Goal: Transaction & Acquisition: Book appointment/travel/reservation

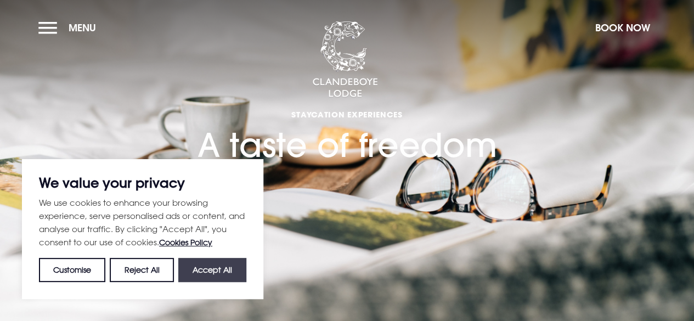
click at [227, 271] on button "Accept All" at bounding box center [212, 270] width 68 height 24
checkbox input "true"
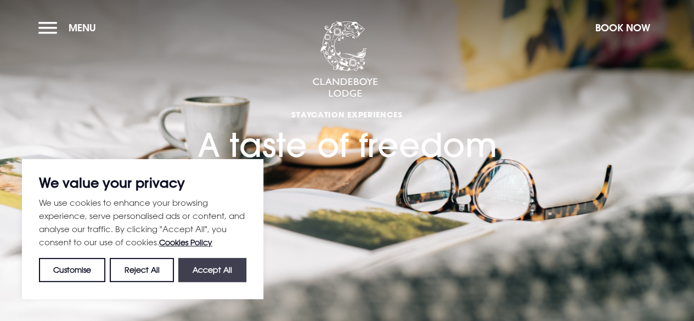
checkbox input "true"
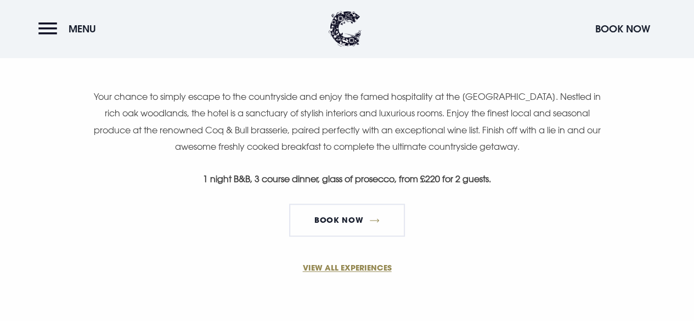
scroll to position [730, 0]
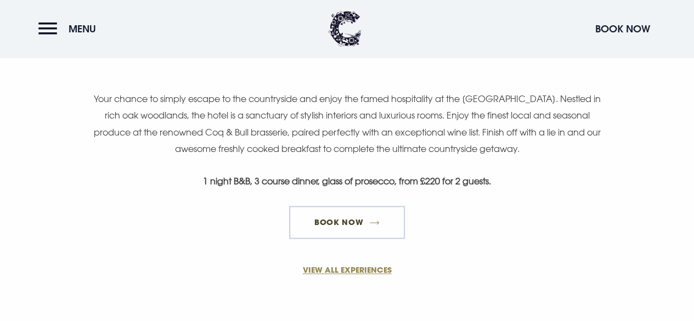
click at [376, 228] on link "Book Now" at bounding box center [346, 222] width 115 height 33
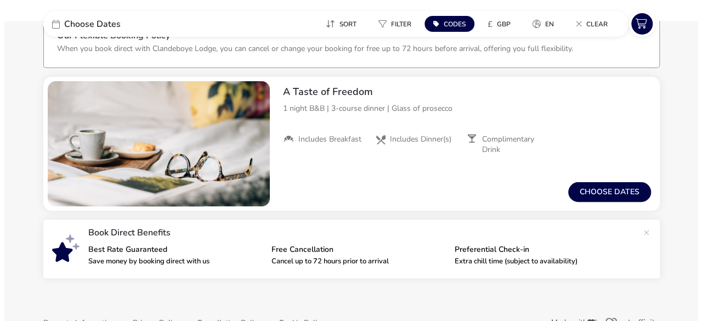
scroll to position [70, 0]
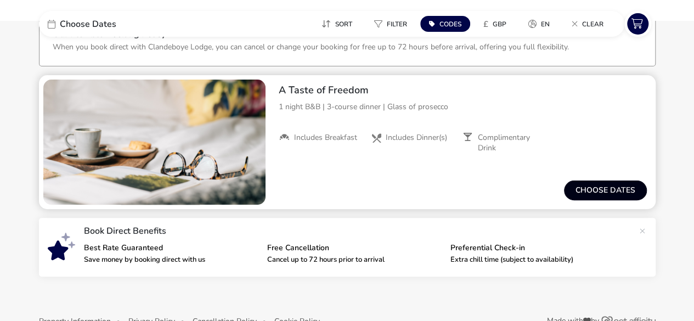
click at [602, 193] on button "Choose dates" at bounding box center [605, 191] width 83 height 20
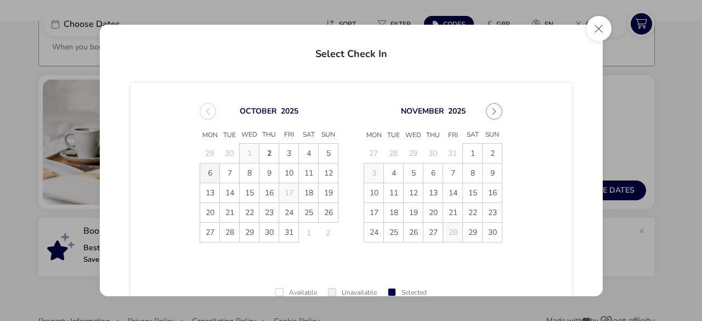
click at [209, 172] on span "6" at bounding box center [209, 173] width 19 height 19
click at [248, 173] on span "8" at bounding box center [249, 173] width 19 height 19
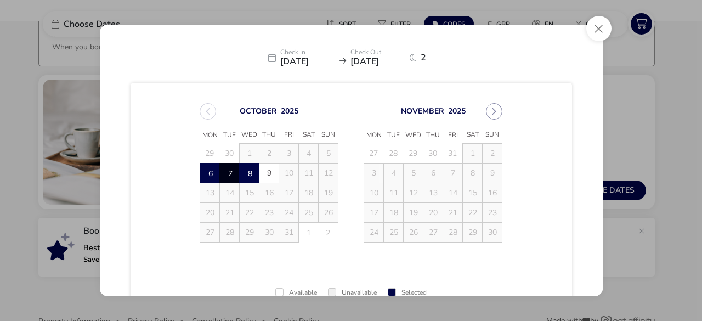
scroll to position [91, 0]
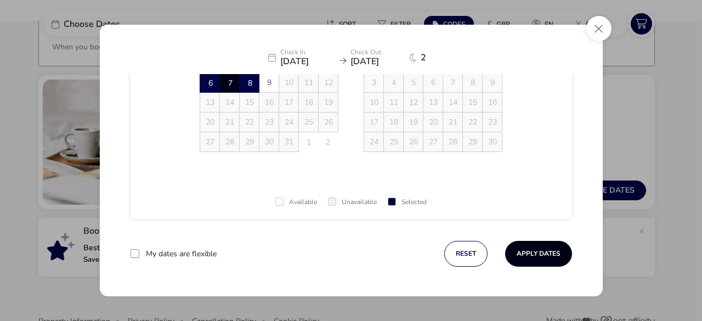
click at [531, 257] on button "Apply Dates" at bounding box center [538, 254] width 67 height 26
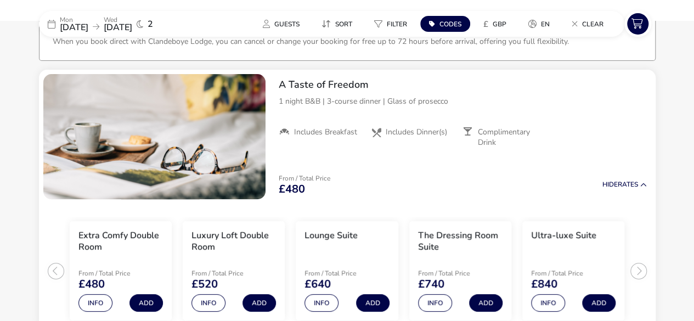
scroll to position [90, 0]
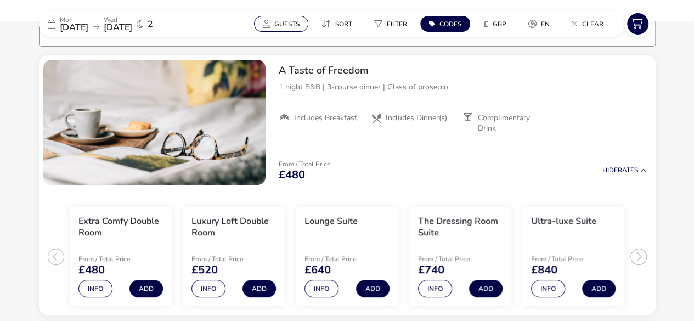
click at [290, 20] on span "Guests" at bounding box center [286, 24] width 25 height 9
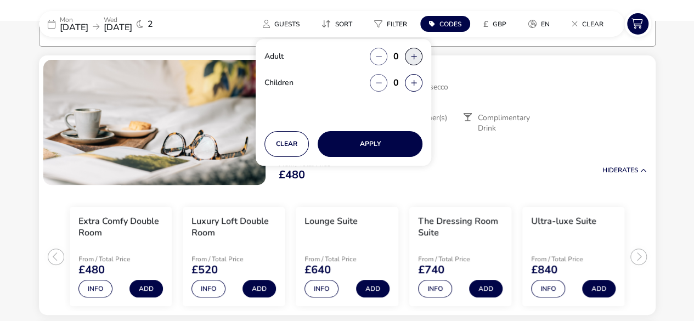
click at [413, 53] on button "button" at bounding box center [414, 57] width 18 height 18
type input "1"
click at [382, 141] on button "Apply" at bounding box center [370, 144] width 105 height 26
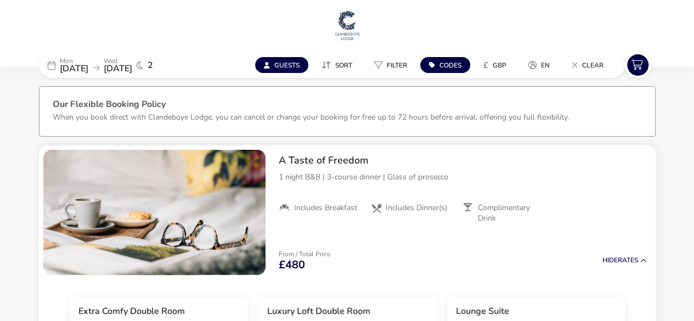
click at [442, 64] on span "Codes" at bounding box center [451, 65] width 22 height 9
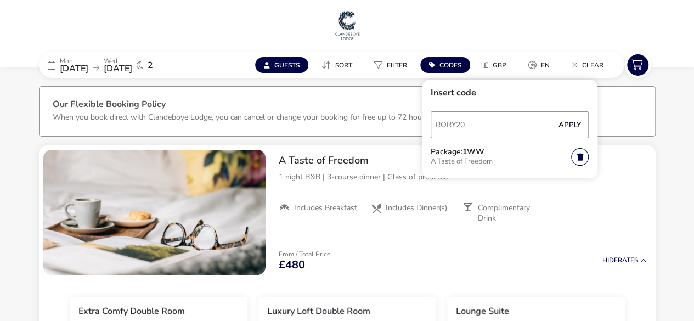
type input "RORY20"
click at [570, 122] on button "Apply" at bounding box center [569, 125] width 33 height 23
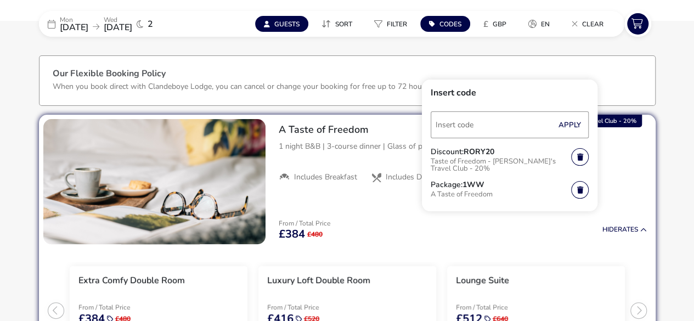
scroll to position [29, 0]
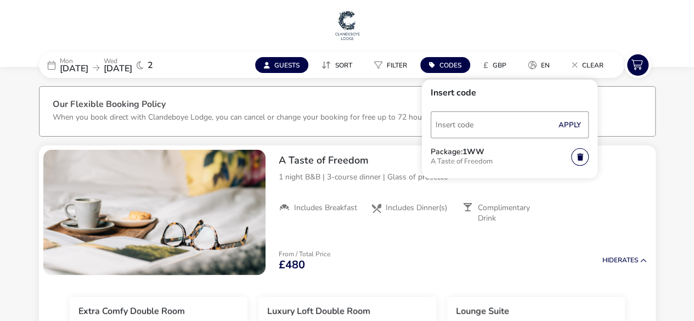
scroll to position [90, 0]
